Goal: Navigation & Orientation: Find specific page/section

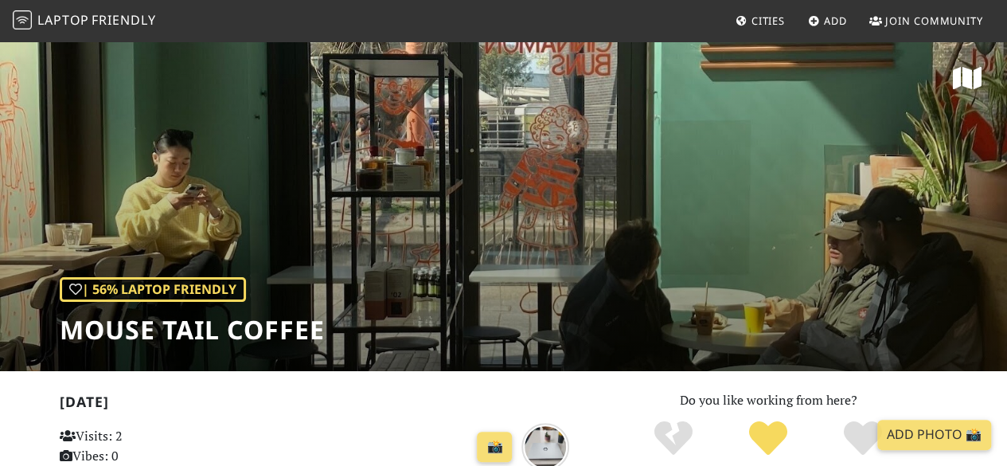
scroll to position [1, 0]
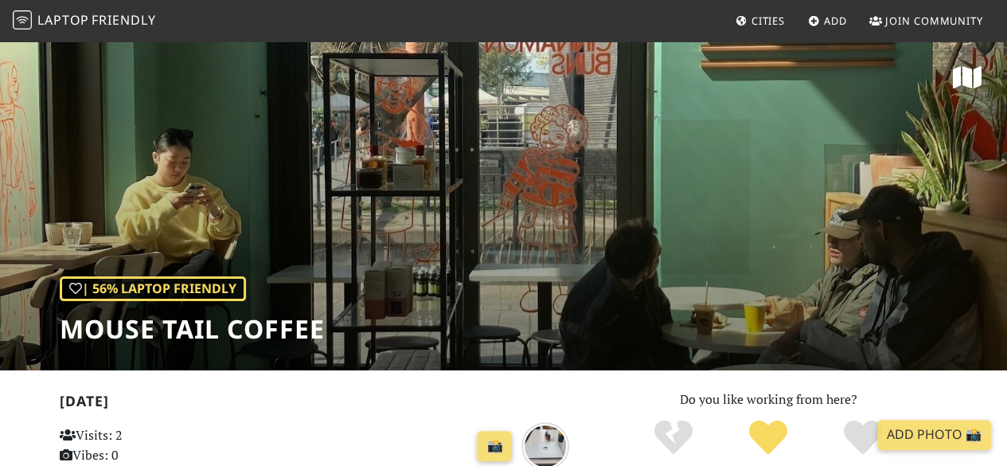
click at [97, 20] on span "Friendly" at bounding box center [124, 20] width 64 height 18
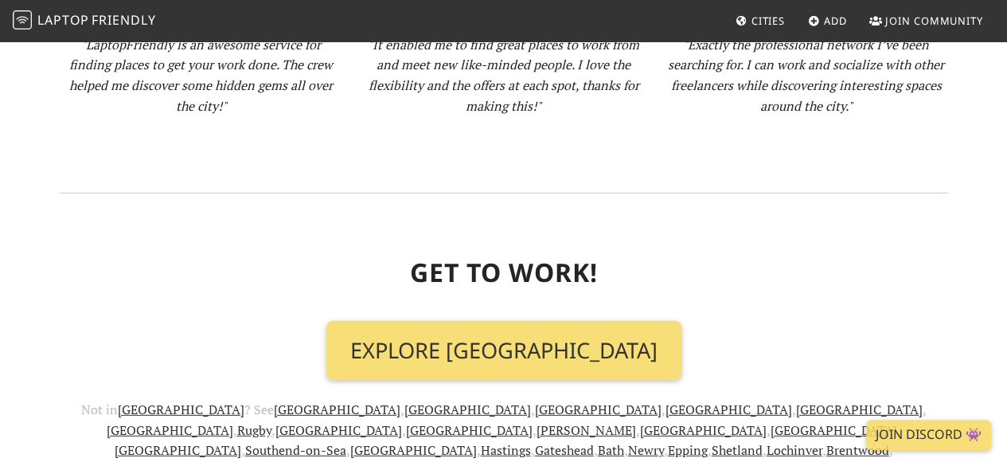
scroll to position [2105, 0]
click at [405, 400] on link "[GEOGRAPHIC_DATA]" at bounding box center [468, 409] width 127 height 18
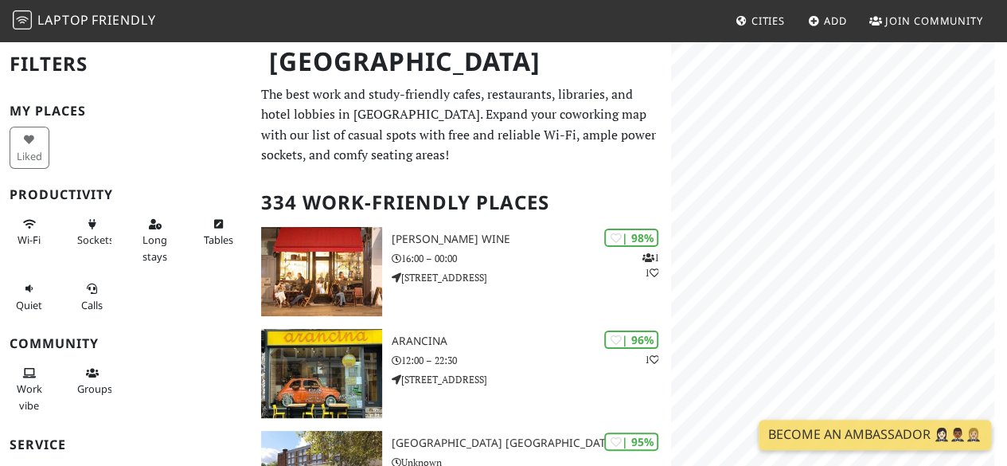
scroll to position [217, 0]
